Goal: Use online tool/utility: Use online tool/utility

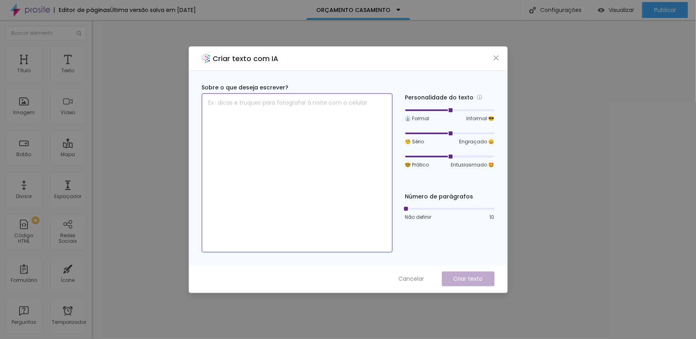
click at [266, 119] on textarea at bounding box center [297, 172] width 191 height 159
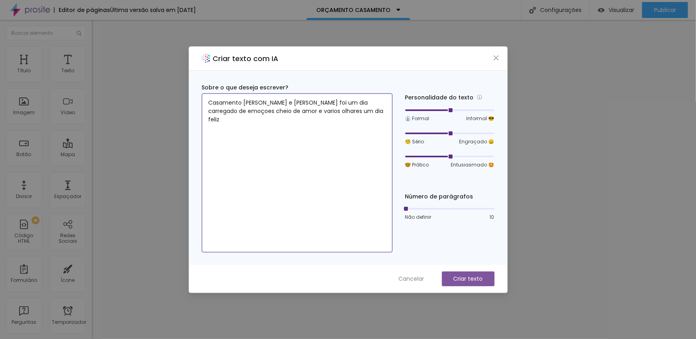
type textarea "Casamento [PERSON_NAME] e [PERSON_NAME] foi um dia carregado de emoçoes cheio d…"
drag, startPoint x: 470, startPoint y: 276, endPoint x: 408, endPoint y: 250, distance: 66.9
click at [470, 276] on font "Criar texto" at bounding box center [468, 278] width 30 height 8
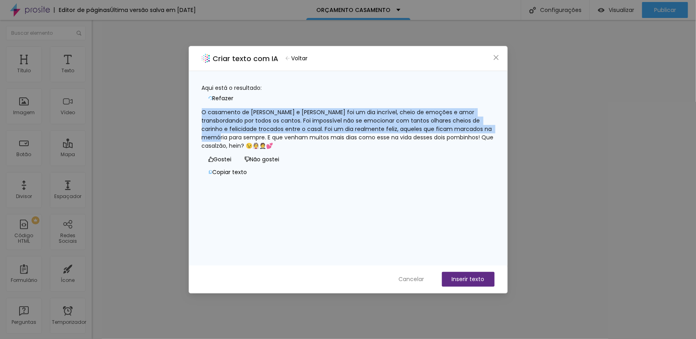
drag, startPoint x: 276, startPoint y: 133, endPoint x: 209, endPoint y: 109, distance: 72.0
click at [209, 109] on div "O casamento de [PERSON_NAME] e [PERSON_NAME] foi um dia incrível, cheio de emoç…" at bounding box center [348, 129] width 293 height 42
copy font "O casamento de [PERSON_NAME] e [PERSON_NAME] foi um dia incrível, cheio de emoç…"
click at [234, 94] on font "Refazer" at bounding box center [223, 98] width 21 height 8
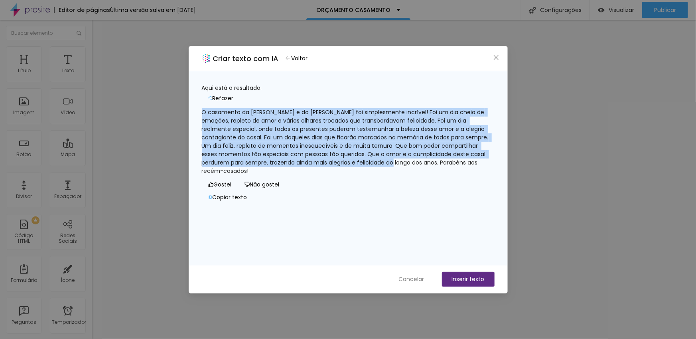
drag, startPoint x: 449, startPoint y: 159, endPoint x: 203, endPoint y: 109, distance: 251.5
click at [203, 109] on div "O casamento da [PERSON_NAME] e do [PERSON_NAME] foi simplesmente incrível! Foi …" at bounding box center [348, 141] width 293 height 67
copy font "O casamento da [PERSON_NAME] e do [PERSON_NAME] foi simplesmente incrível! Foi …"
click at [282, 108] on font "O casamento da [PERSON_NAME] e do [PERSON_NAME] foi simplesmente incrível! Foi …" at bounding box center [346, 141] width 288 height 67
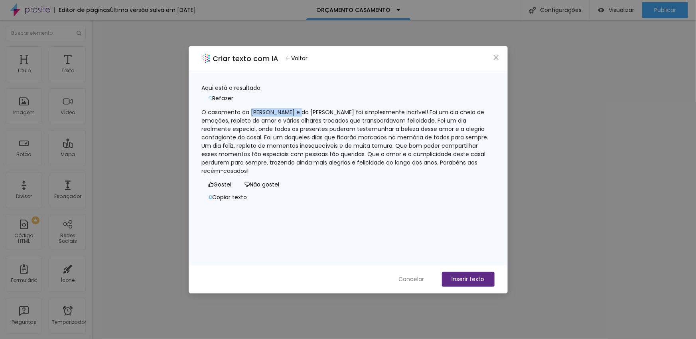
drag, startPoint x: 304, startPoint y: 107, endPoint x: 260, endPoint y: 107, distance: 44.3
click at [260, 108] on font "O casamento da [PERSON_NAME] e do [PERSON_NAME] foi simplesmente incrível! Foi …" at bounding box center [346, 141] width 288 height 67
click at [417, 279] on font "Cancelar" at bounding box center [412, 279] width 26 height 8
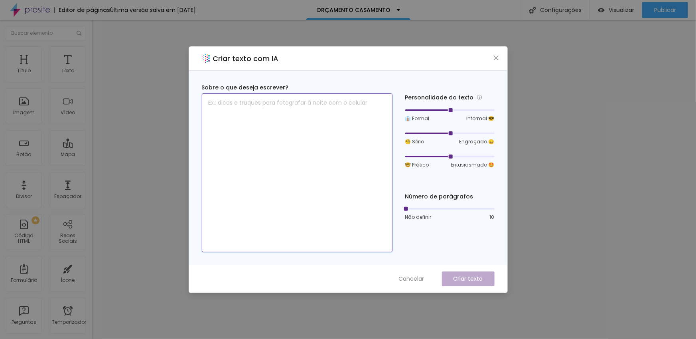
click at [291, 112] on textarea at bounding box center [297, 172] width 191 height 159
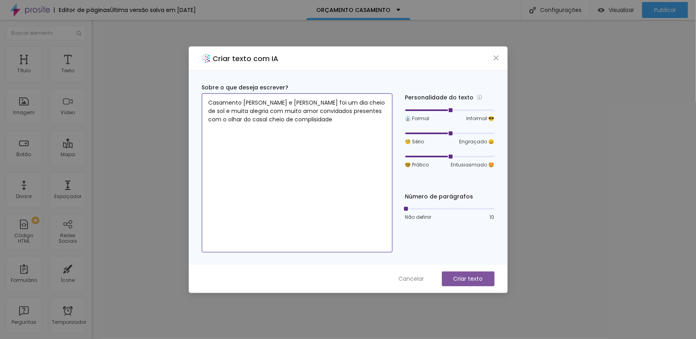
type textarea "Casamento Raquel e Tiago foi um dia cheio de sol e muita alegria com muito amor…"
click at [461, 274] on button "Criar texto" at bounding box center [468, 278] width 53 height 15
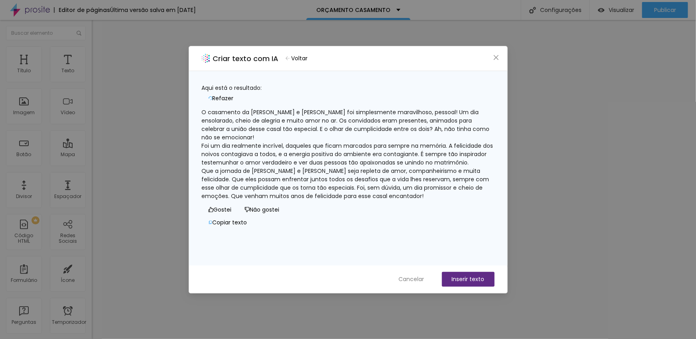
click at [234, 94] on font "Refazer" at bounding box center [223, 98] width 21 height 8
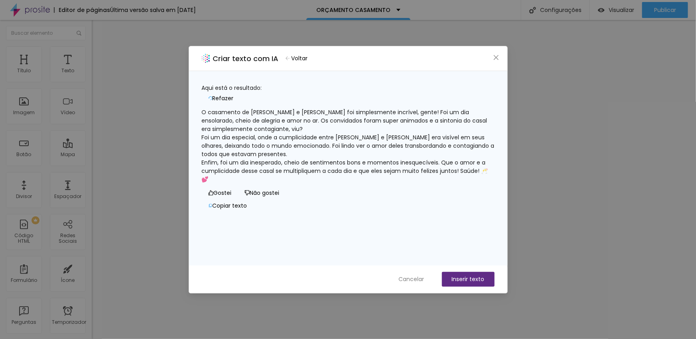
drag, startPoint x: 482, startPoint y: 87, endPoint x: 456, endPoint y: 94, distance: 26.3
click at [234, 94] on font "Refazer" at bounding box center [223, 98] width 21 height 8
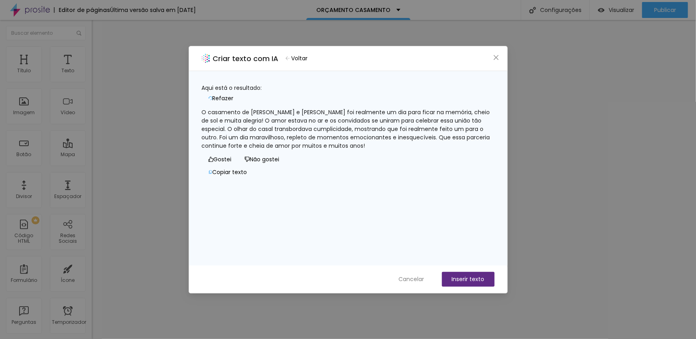
click at [377, 141] on div "O casamento de Raquel e Tiago foi realmente um dia para ficar na memória, cheio…" at bounding box center [348, 129] width 293 height 42
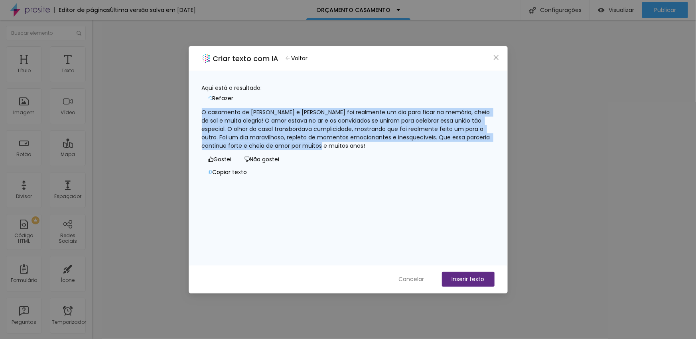
drag, startPoint x: 378, startPoint y: 142, endPoint x: 200, endPoint y: 108, distance: 180.6
click at [200, 108] on div "Aqui está o resultado: Refazer O casamento de Raquel e Tiago foi realmente um d…" at bounding box center [348, 168] width 318 height 194
copy font "O casamento de Raquel e Tiago foi realmente um dia para ficar na memória, cheio…"
